Goal: Task Accomplishment & Management: Manage account settings

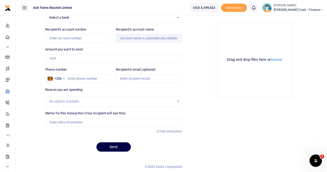
click at [312, 7] on span "Petty Cash - Finance" at bounding box center [297, 9] width 49 height 5
click at [298, 18] on link "Switch accounts" at bounding box center [285, 18] width 41 height 7
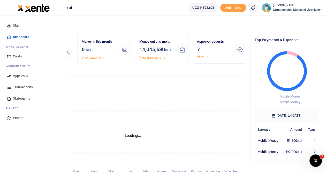
scroll to position [4, 4]
click at [19, 73] on span "Approvals" at bounding box center [20, 75] width 15 height 5
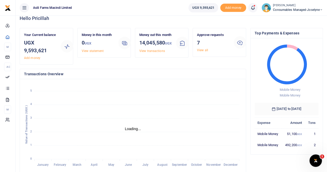
scroll to position [0, 0]
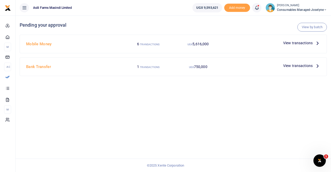
click at [313, 42] on p "View transactions" at bounding box center [301, 43] width 37 height 6
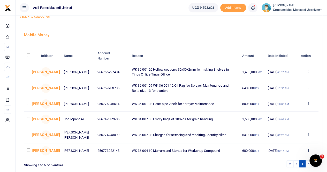
scroll to position [26, 0]
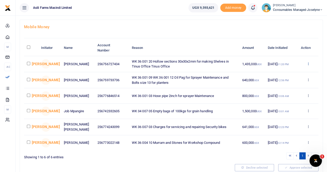
drag, startPoint x: 308, startPoint y: 62, endPoint x: 305, endPoint y: 65, distance: 4.0
click at [308, 62] on icon at bounding box center [307, 64] width 3 height 4
click at [282, 93] on link "Details" at bounding box center [288, 94] width 41 height 7
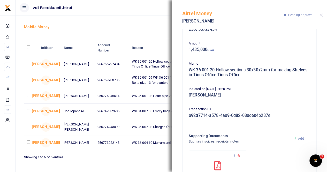
scroll to position [0, 0]
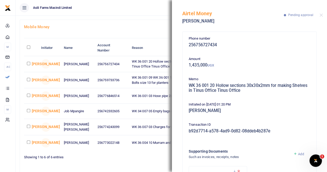
click at [323, 13] on div "Airtel Money Ivan Kalanzi Pending approval" at bounding box center [249, 14] width 155 height 29
click at [320, 14] on button "Close" at bounding box center [320, 14] width 3 height 3
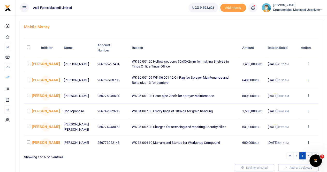
click at [307, 79] on icon at bounding box center [307, 80] width 3 height 4
click at [281, 110] on link "Details" at bounding box center [288, 110] width 41 height 7
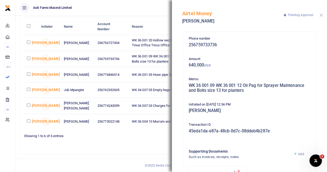
drag, startPoint x: 320, startPoint y: 15, endPoint x: 318, endPoint y: 20, distance: 4.6
click at [319, 15] on button "Close" at bounding box center [320, 14] width 3 height 3
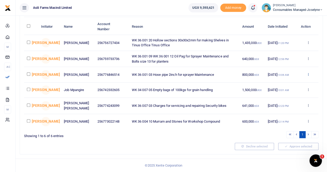
click at [308, 72] on icon at bounding box center [307, 74] width 3 height 4
click at [283, 104] on link "Details" at bounding box center [288, 105] width 41 height 7
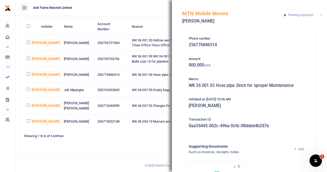
click at [322, 17] on div "MTN Mobile Money David Ssenkungu Pending approval" at bounding box center [249, 14] width 155 height 29
click at [319, 14] on button "Close" at bounding box center [320, 14] width 3 height 3
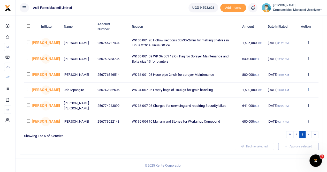
click at [307, 88] on icon at bounding box center [307, 90] width 3 height 4
click at [284, 119] on link "Details" at bounding box center [288, 121] width 41 height 7
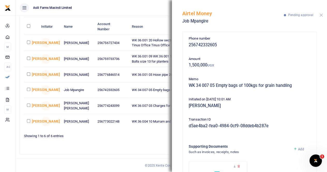
click at [322, 15] on button "Close" at bounding box center [320, 14] width 3 height 3
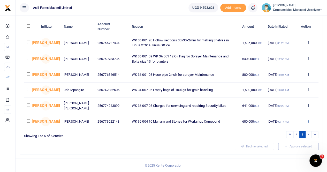
click at [308, 121] on icon at bounding box center [307, 121] width 3 height 4
click at [286, 154] on link "Details" at bounding box center [288, 153] width 41 height 7
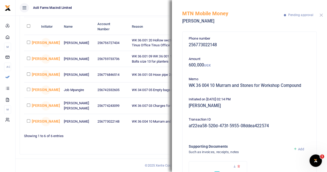
click at [319, 15] on button "Close" at bounding box center [320, 14] width 3 height 3
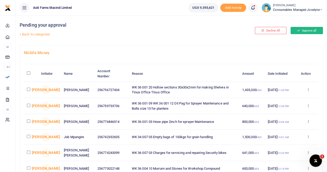
click at [302, 28] on button "Approve all" at bounding box center [306, 30] width 32 height 7
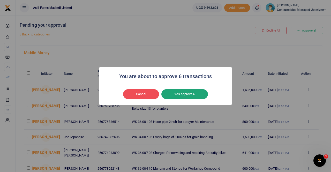
click at [182, 96] on button "Yes approve 6" at bounding box center [184, 94] width 46 height 10
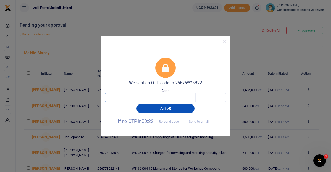
click at [125, 100] on input "text" at bounding box center [120, 97] width 30 height 9
type input "5"
type input "9"
type input "4"
type input "5"
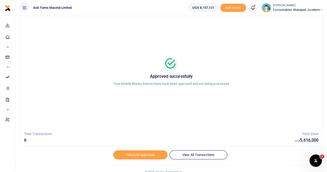
scroll to position [18, 0]
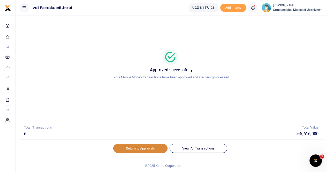
click at [138, 148] on link "Return to Approvals" at bounding box center [140, 148] width 54 height 9
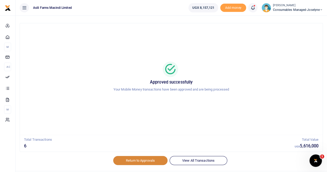
scroll to position [0, 0]
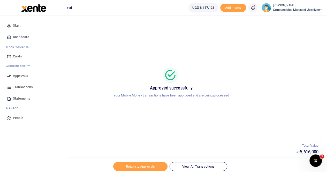
click at [16, 75] on span "Approvals" at bounding box center [20, 75] width 15 height 5
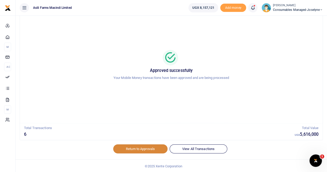
scroll to position [18, 0]
click at [135, 146] on link "Return to Approvals" at bounding box center [140, 148] width 54 height 9
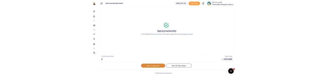
scroll to position [0, 0]
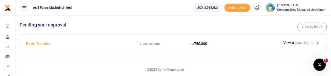
click at [107, 23] on h4 "Pending your approval" at bounding box center [174, 25] width 308 height 6
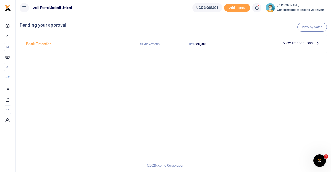
click at [308, 42] on span "View transactions" at bounding box center [297, 43] width 29 height 6
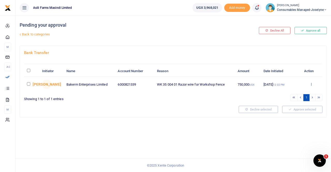
click at [311, 83] on icon at bounding box center [310, 84] width 3 height 4
click at [287, 114] on link "Details" at bounding box center [292, 115] width 41 height 7
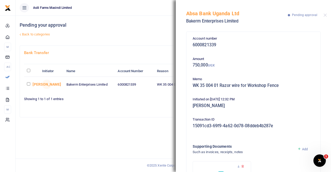
click at [144, 107] on div at bounding box center [129, 109] width 214 height 7
click at [325, 16] on button "Close" at bounding box center [324, 14] width 3 height 3
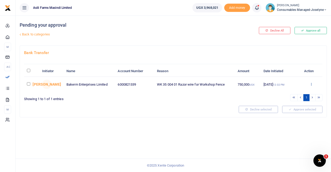
click at [310, 82] on icon at bounding box center [310, 84] width 3 height 4
click at [285, 114] on link "Details" at bounding box center [292, 115] width 41 height 7
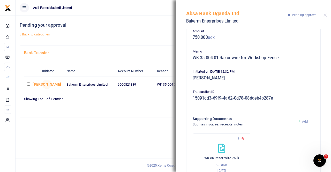
scroll to position [46, 0]
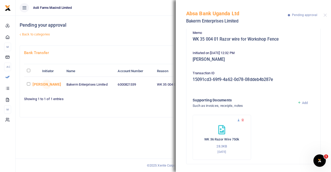
click at [239, 120] on icon at bounding box center [238, 119] width 3 height 3
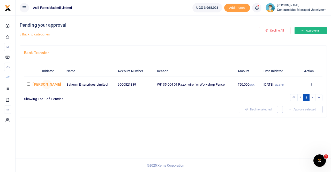
click at [309, 28] on button "Approve all" at bounding box center [310, 30] width 32 height 7
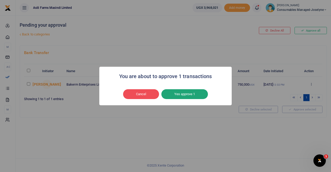
click at [185, 93] on button "Yes approve 1" at bounding box center [184, 94] width 46 height 10
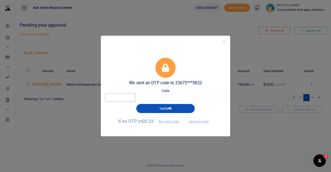
click at [128, 96] on input "text" at bounding box center [120, 97] width 30 height 9
type input "3"
type input "7"
type input "6"
type input "2"
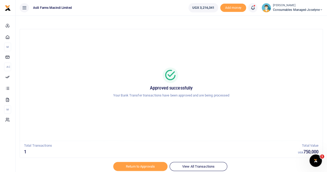
click at [99, 61] on div "Approved successfully Your Bank Transfer transactions have been approved and ar…" at bounding box center [171, 84] width 290 height 103
